Goal: Contribute content: Add original content to the website for others to see

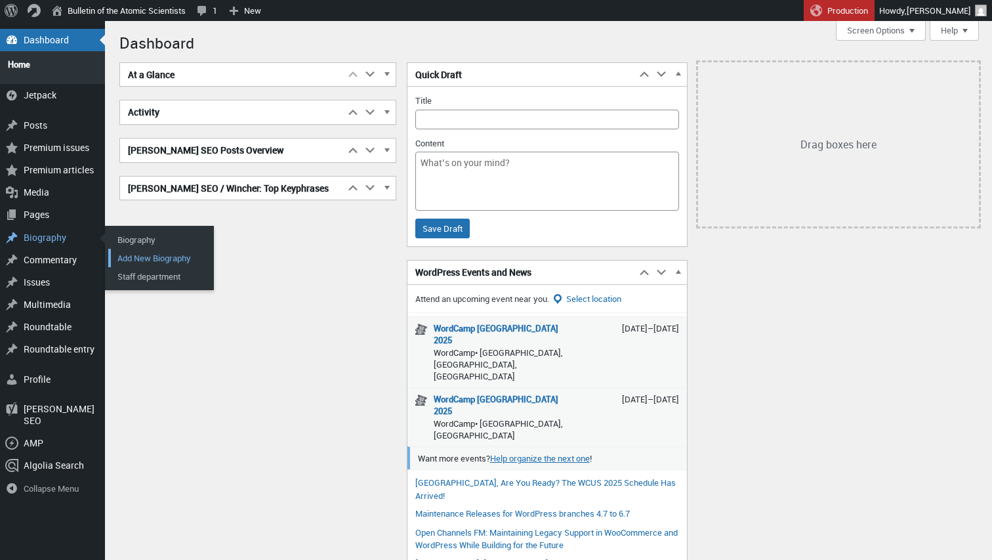
click at [138, 249] on link "Add New Biography" at bounding box center [160, 258] width 105 height 18
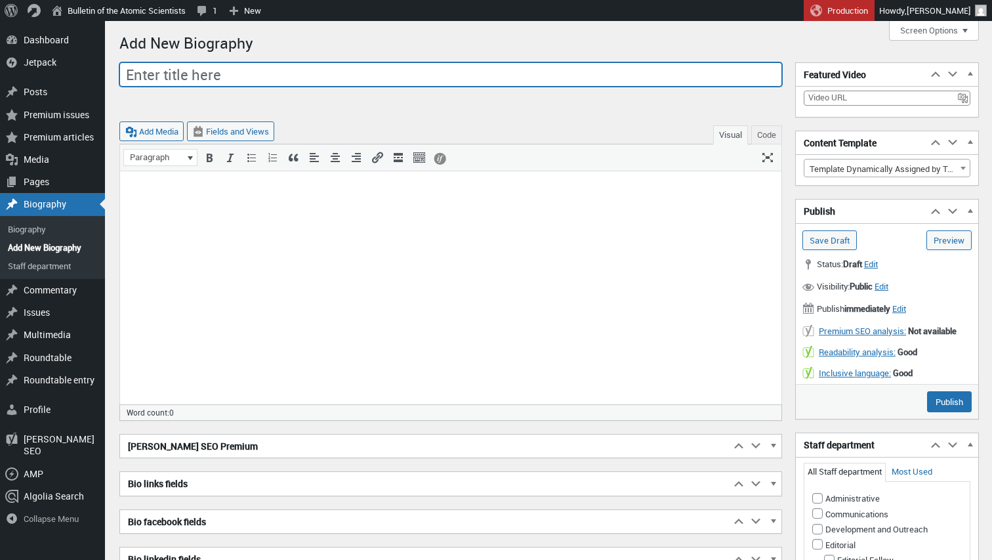
scroll to position [9, 0]
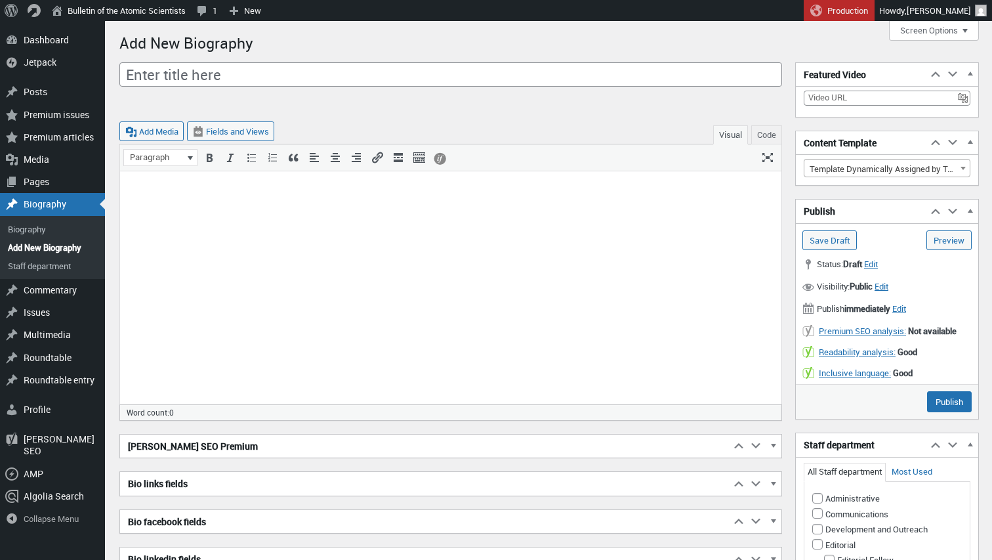
click at [546, 189] on p at bounding box center [451, 188] width 646 height 16
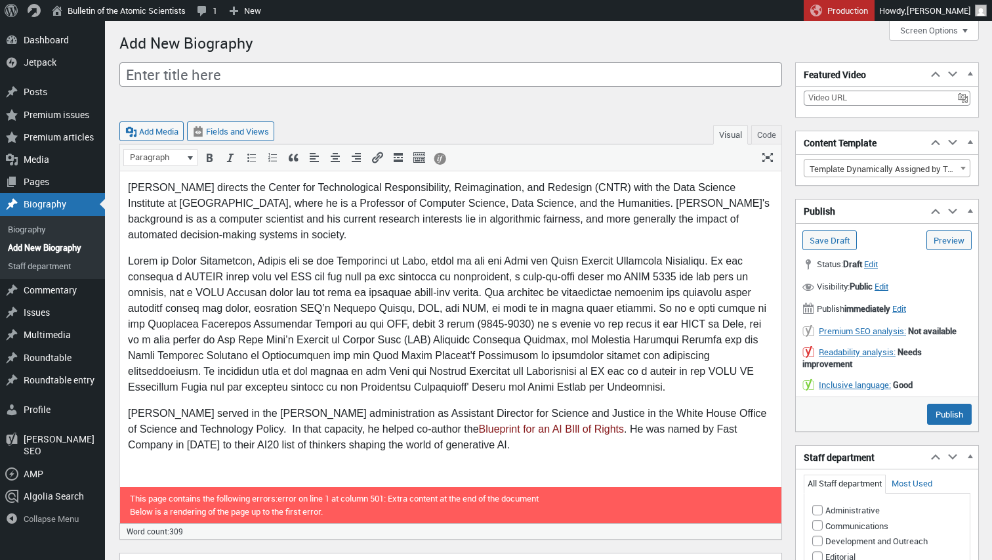
click at [375, 203] on span "[PERSON_NAME] directs the Center for Technological Responsibility, Reimaginatio…" at bounding box center [449, 211] width 642 height 58
click at [434, 203] on span "[PERSON_NAME] directs the Center for Technological Responsibility, Reimaginatio…" at bounding box center [448, 211] width 640 height 58
click at [520, 204] on span "[PERSON_NAME] directs the Center for Technological Responsibility, Reimaginatio…" at bounding box center [446, 211] width 636 height 58
click at [543, 203] on span "[PERSON_NAME] directs the Center for Technological Responsibility, Reimaginatio…" at bounding box center [445, 211] width 634 height 58
click at [627, 205] on span "[PERSON_NAME] directs the Center for Technological Responsibility, Reimaginatio…" at bounding box center [444, 211] width 633 height 58
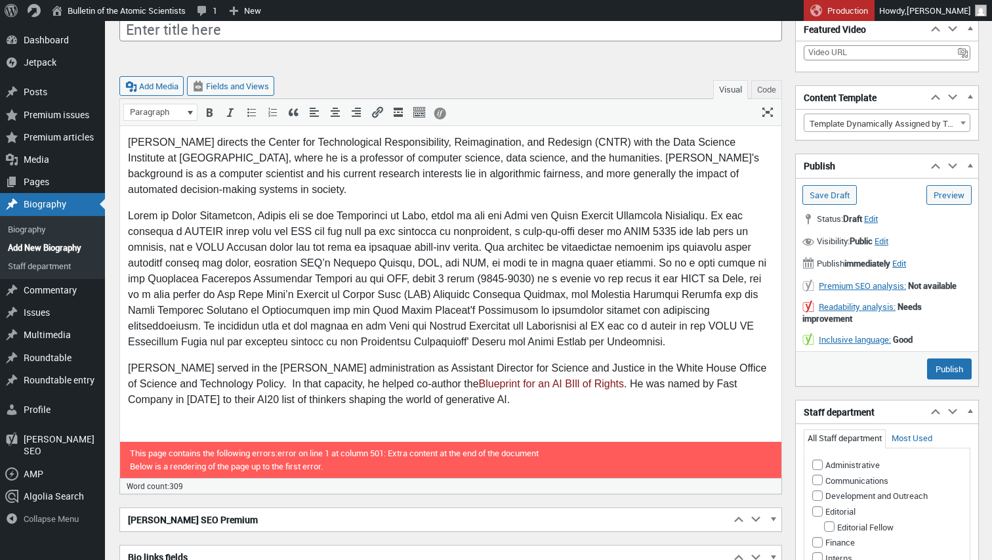
scroll to position [49, 0]
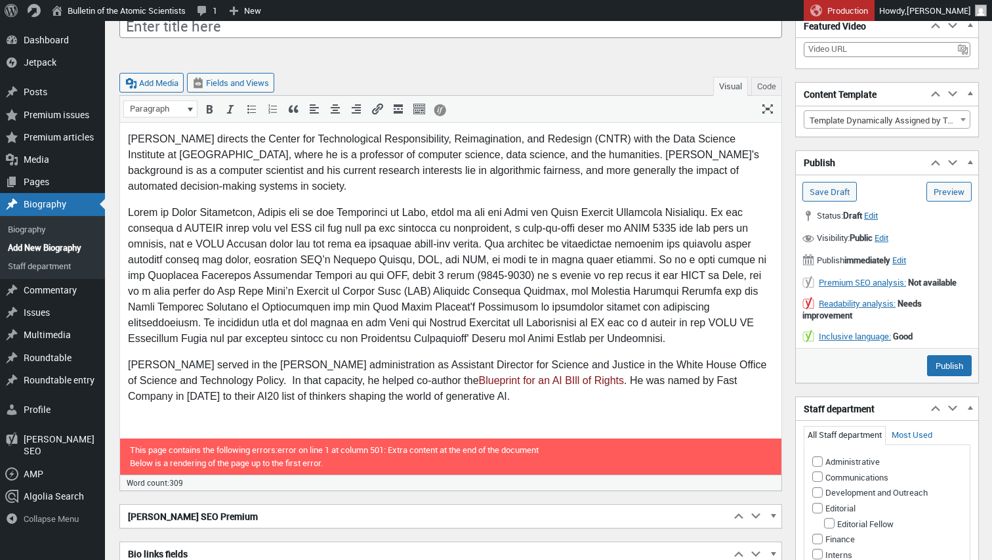
click at [422, 273] on p at bounding box center [451, 276] width 646 height 142
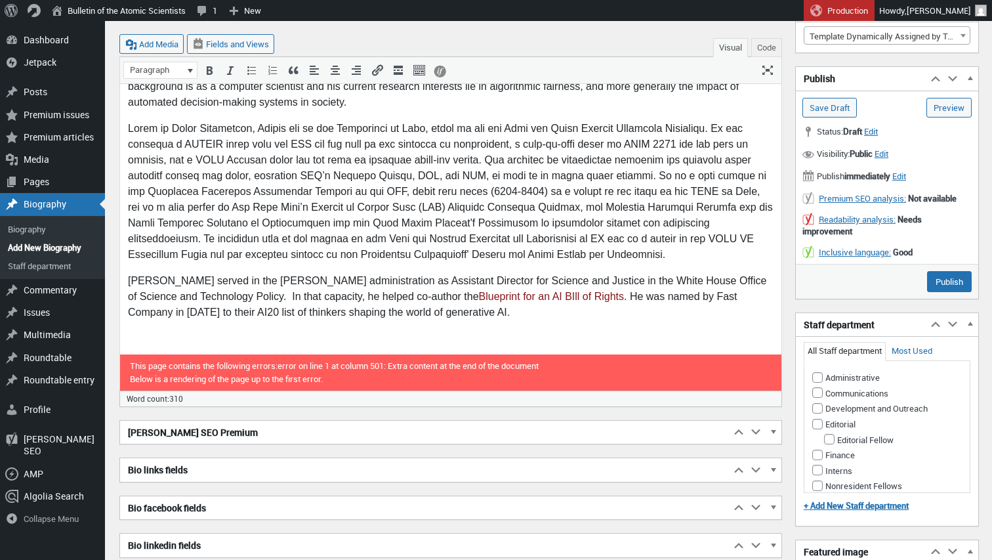
scroll to position [140, 0]
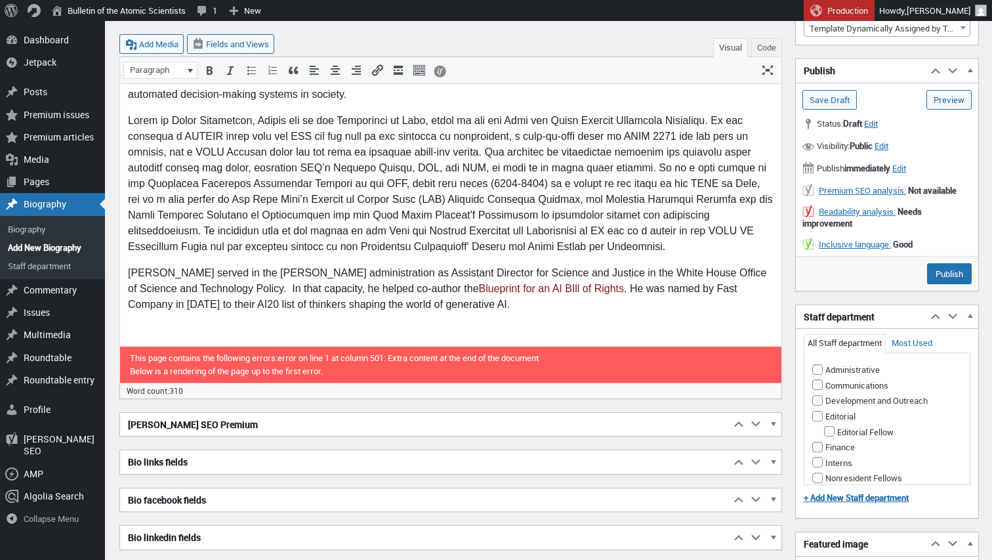
click at [218, 289] on p "[PERSON_NAME] served in the [PERSON_NAME] administration as Assistant Director …" at bounding box center [451, 288] width 646 height 47
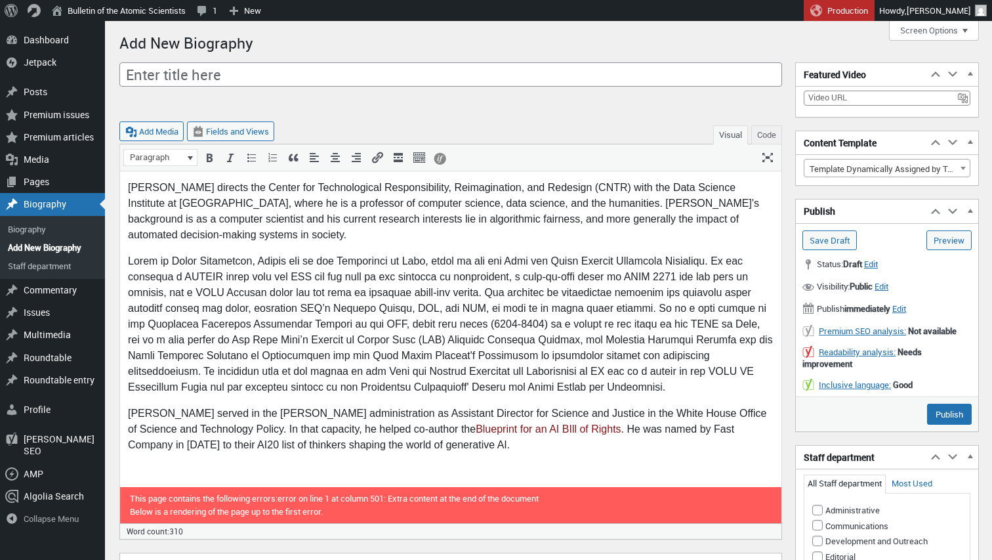
scroll to position [0, 0]
drag, startPoint x: 262, startPoint y: 188, endPoint x: 125, endPoint y: 185, distance: 136.5
click at [125, 185] on html "[PERSON_NAME] directs the Center for Technological Responsibility, Reimaginatio…" at bounding box center [450, 321] width 661 height 300
copy span "[PERSON_NAME]"
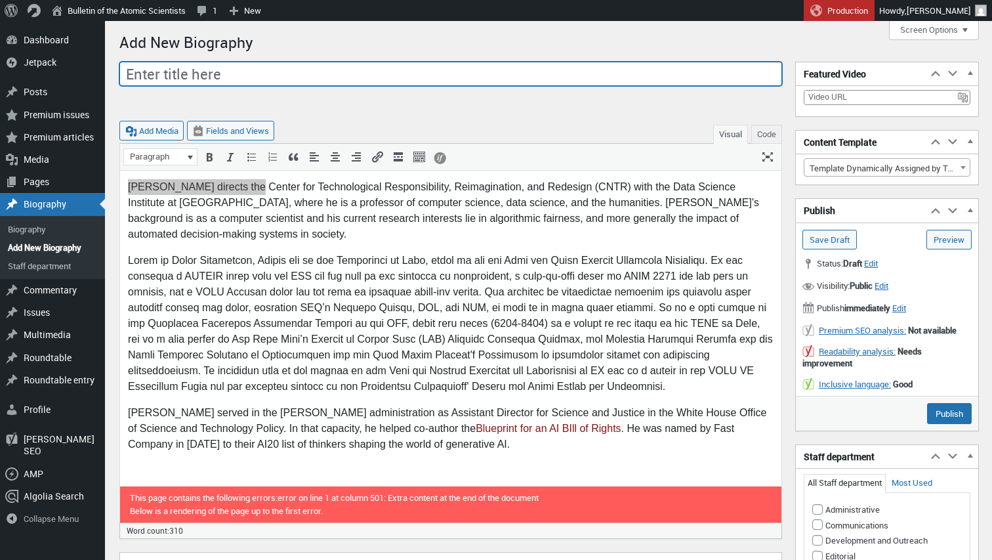
click at [184, 74] on input "Enter title here" at bounding box center [450, 74] width 663 height 25
paste input "[PERSON_NAME]"
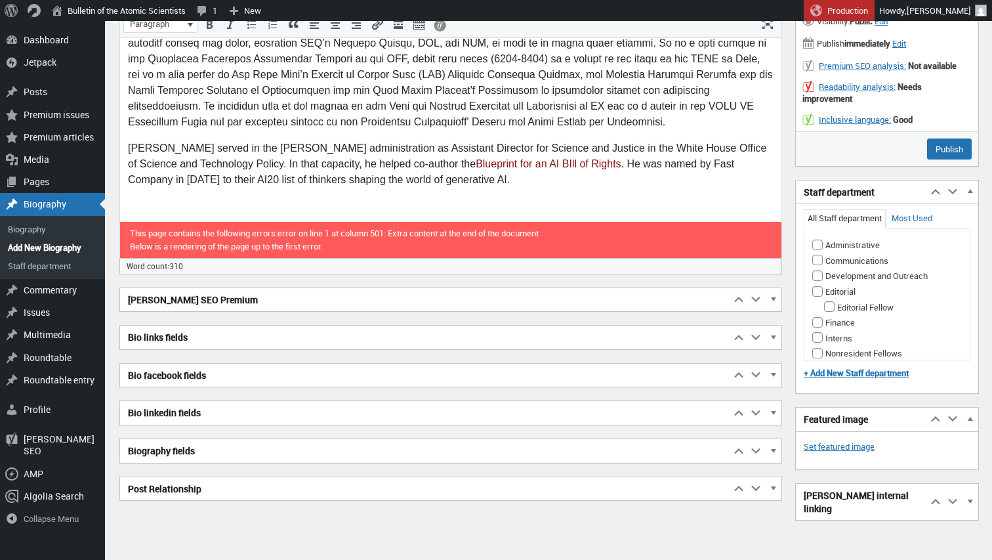
scroll to position [264, 0]
type input "[PERSON_NAME]"
click at [773, 448] on span "button" at bounding box center [772, 453] width 13 height 12
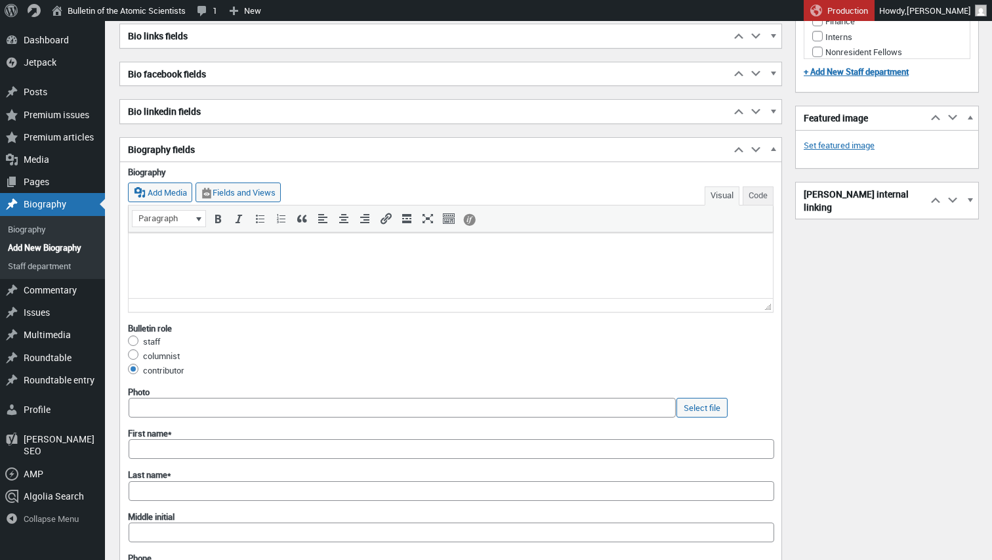
scroll to position [579, 0]
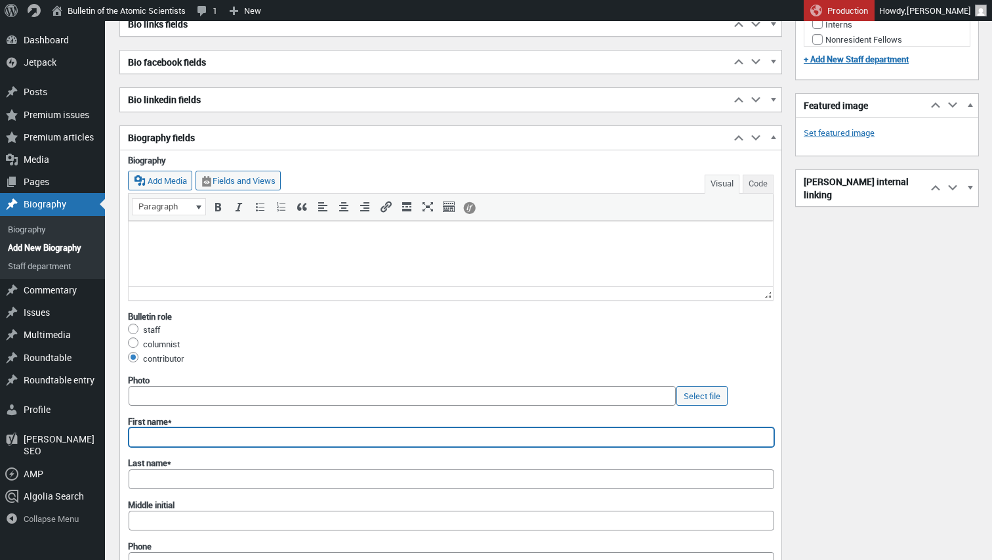
paste input "[PERSON_NAME]"
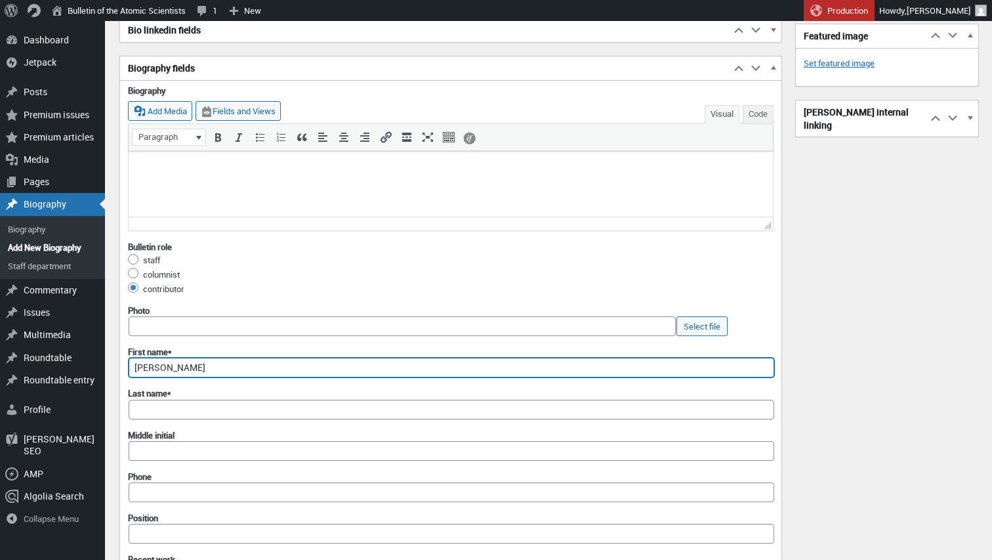
scroll to position [660, 0]
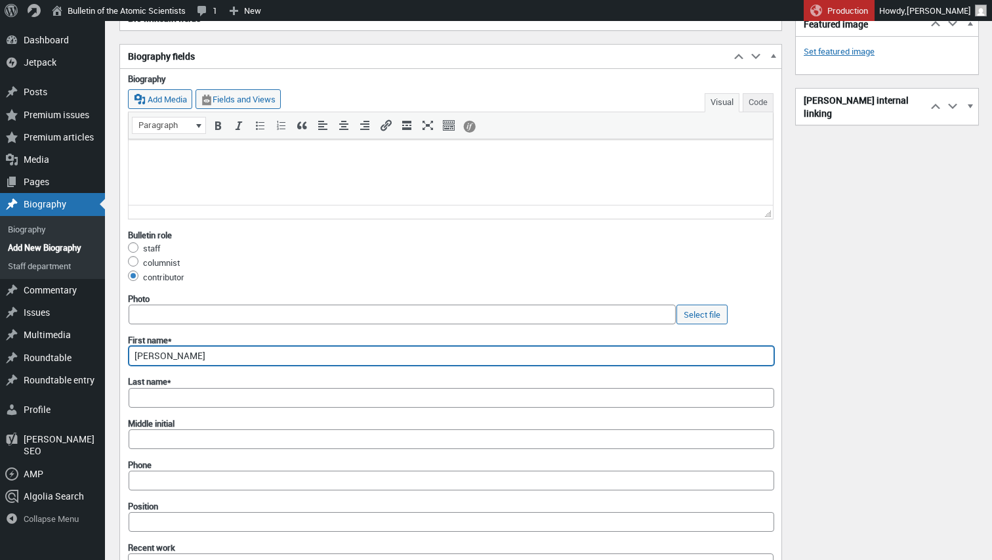
click at [226, 355] on input "[PERSON_NAME]" at bounding box center [452, 356] width 646 height 20
type input "Suresh"
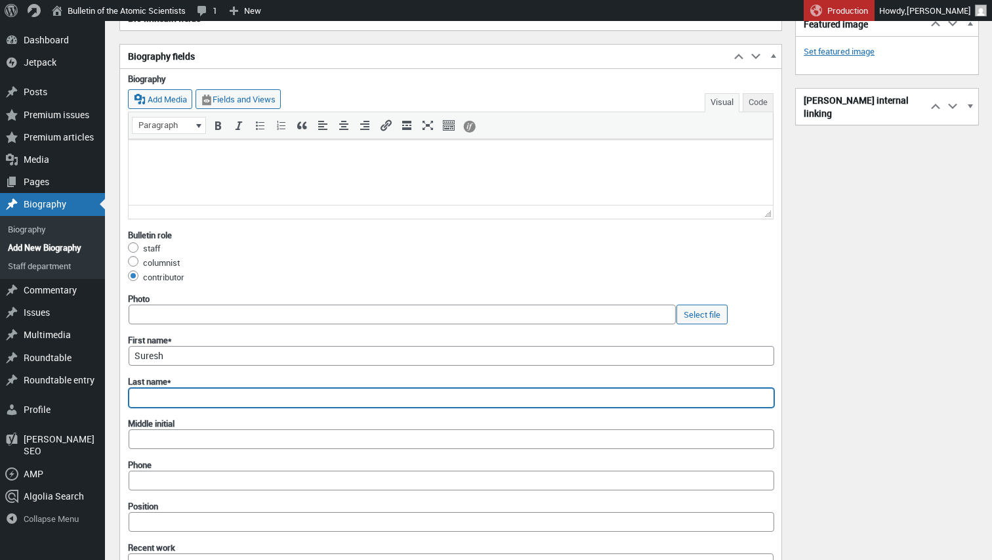
paste input "[PERSON_NAME]"
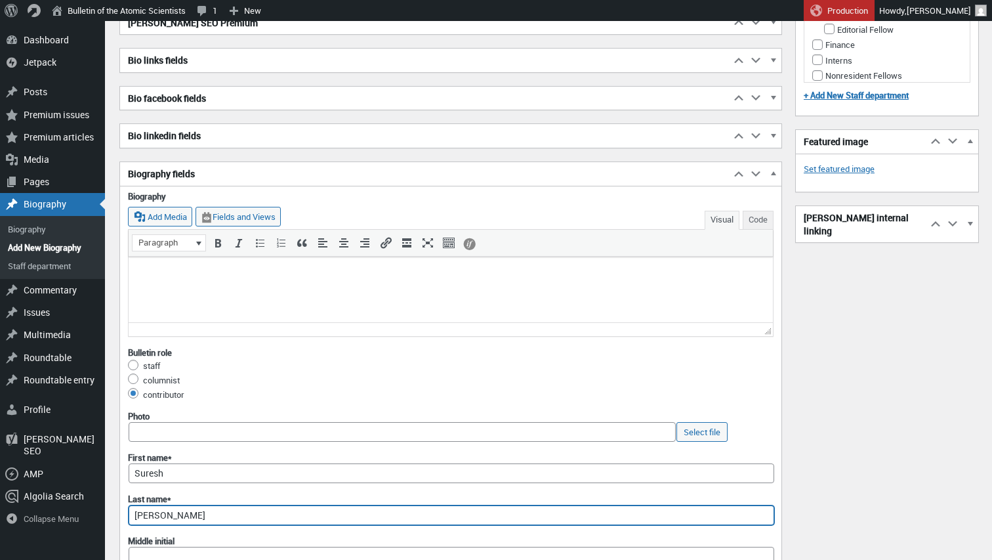
scroll to position [540, 0]
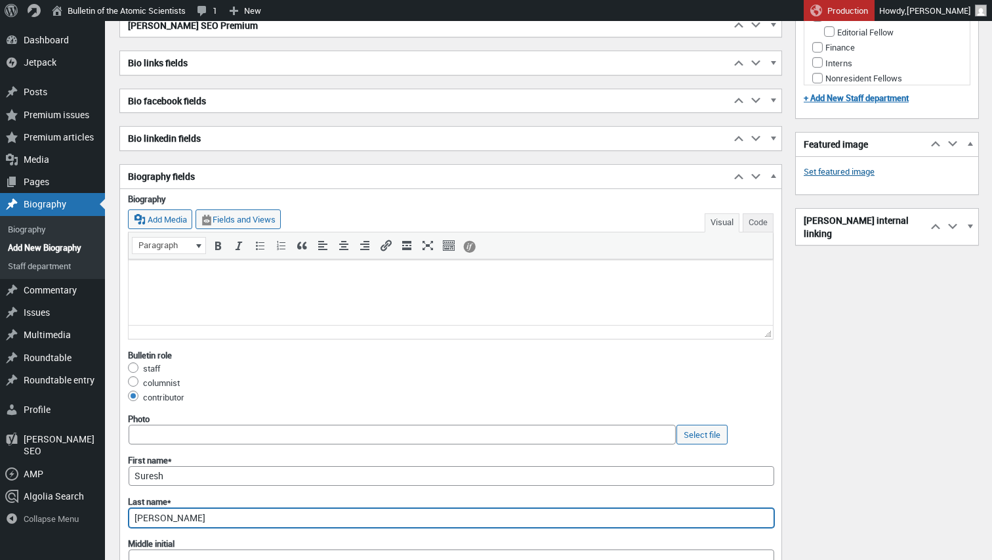
type input "[PERSON_NAME]"
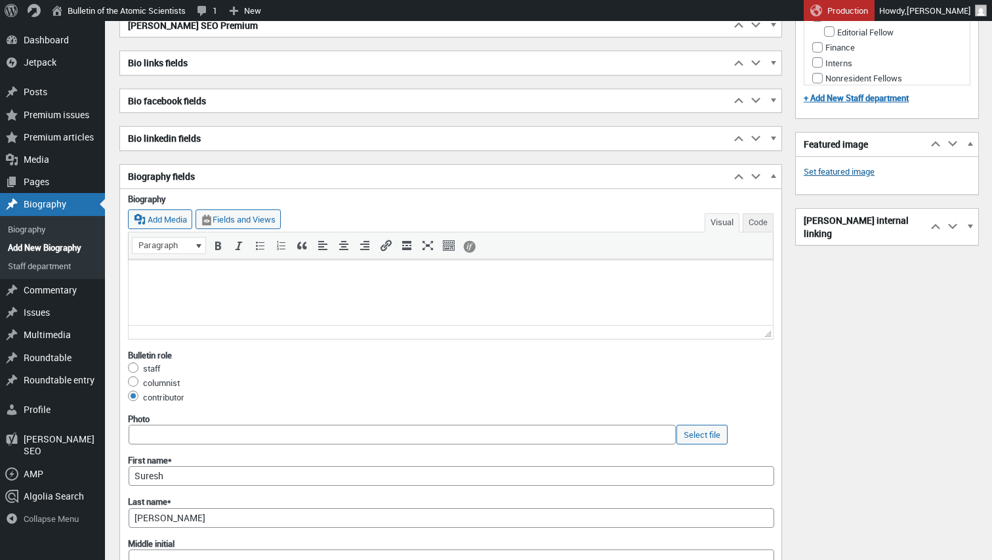
click at [846, 169] on link "Set featured image" at bounding box center [839, 171] width 71 height 13
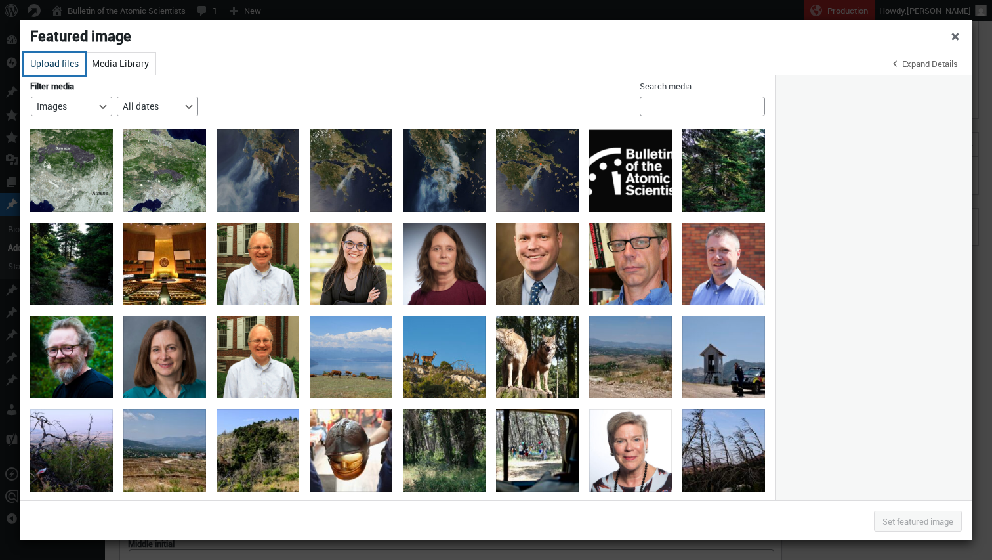
click at [60, 60] on button "Upload files" at bounding box center [55, 63] width 62 height 23
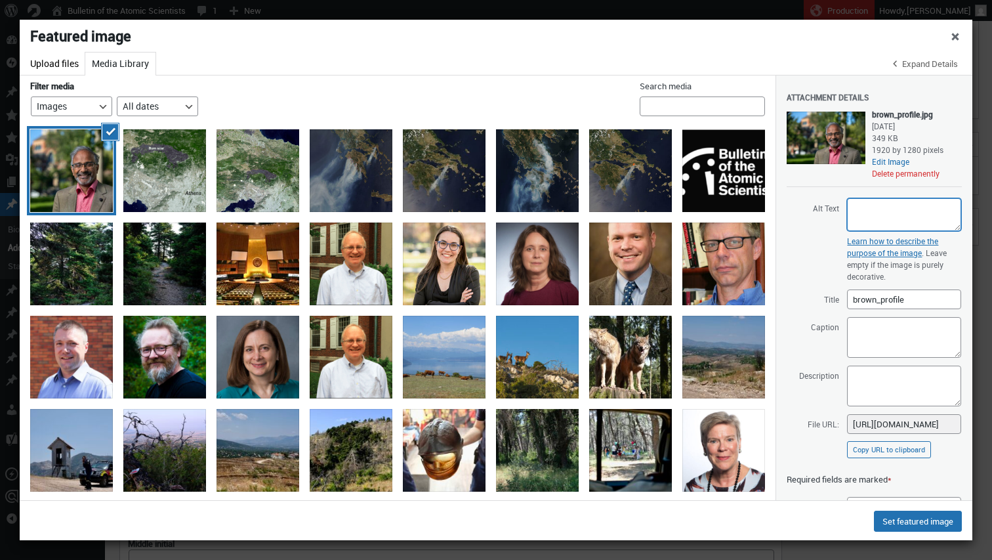
click at [871, 209] on textarea "Alt Text" at bounding box center [904, 214] width 114 height 33
paste textarea "[PERSON_NAME]"
type textarea "[PERSON_NAME] headshot"
click at [864, 371] on textarea "Description" at bounding box center [904, 385] width 114 height 41
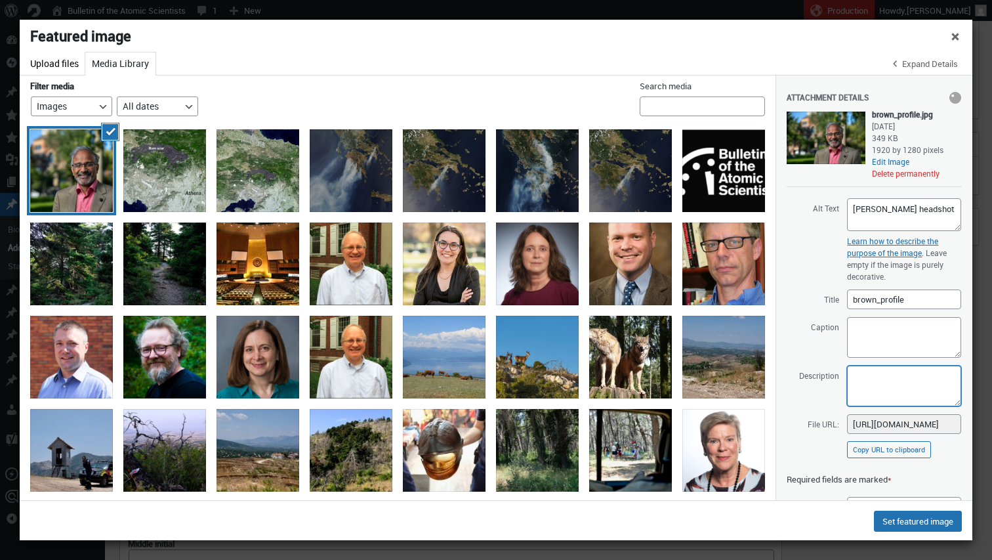
paste textarea "[PERSON_NAME]"
type textarea "[PERSON_NAME] headshot"
click at [911, 525] on button "Set featured image" at bounding box center [918, 520] width 88 height 21
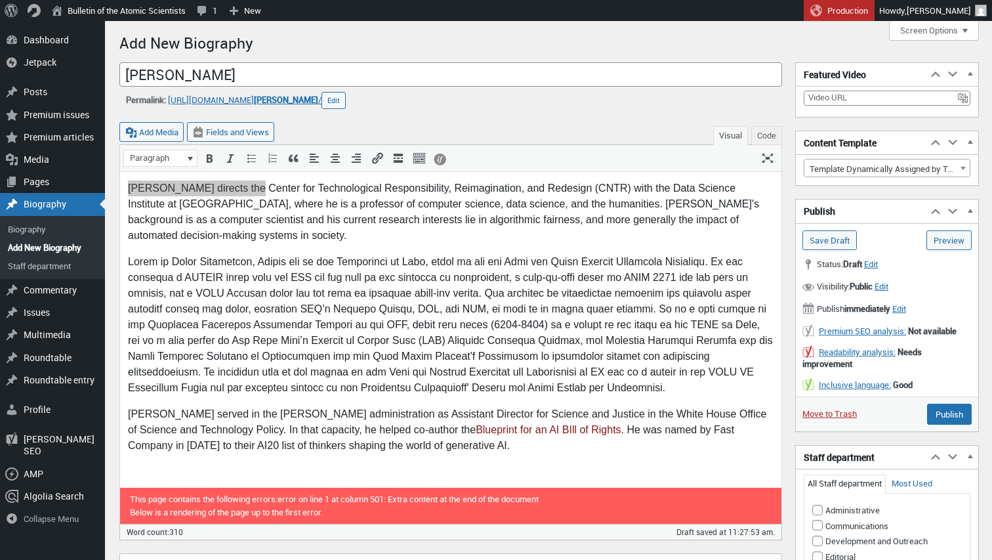
scroll to position [0, 0]
click at [955, 407] on input "Publish" at bounding box center [949, 413] width 45 height 21
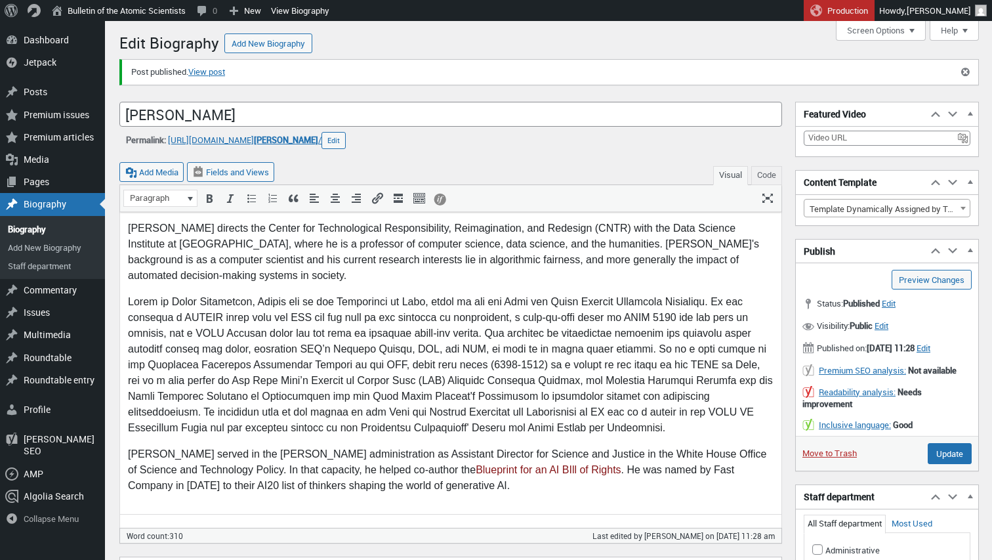
scroll to position [9, 0]
click at [212, 73] on link "View post" at bounding box center [206, 72] width 37 height 13
